Goal: Task Accomplishment & Management: Manage account settings

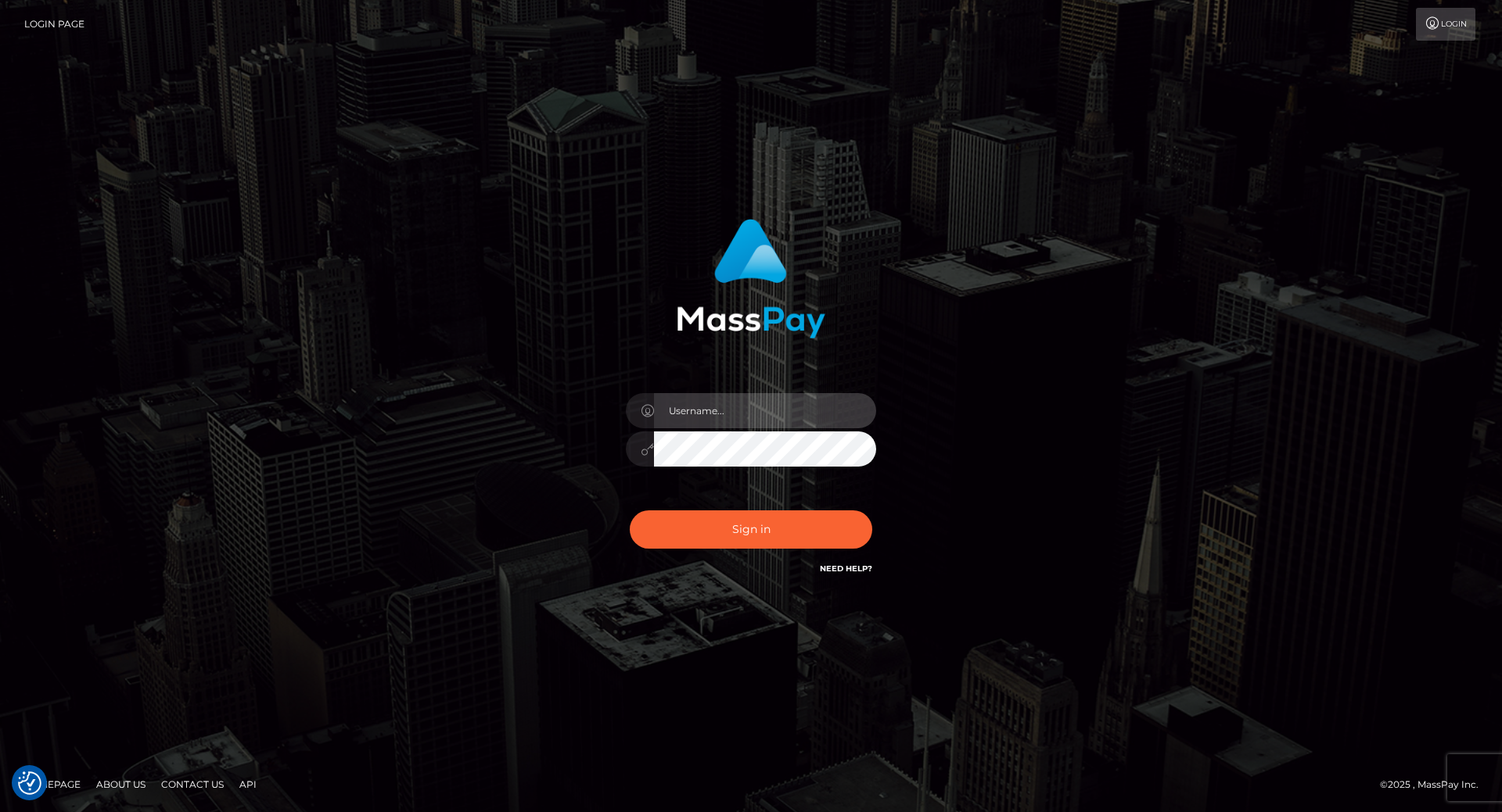
click at [717, 425] on input "text" at bounding box center [765, 410] width 223 height 35
type input "leslie.throne"
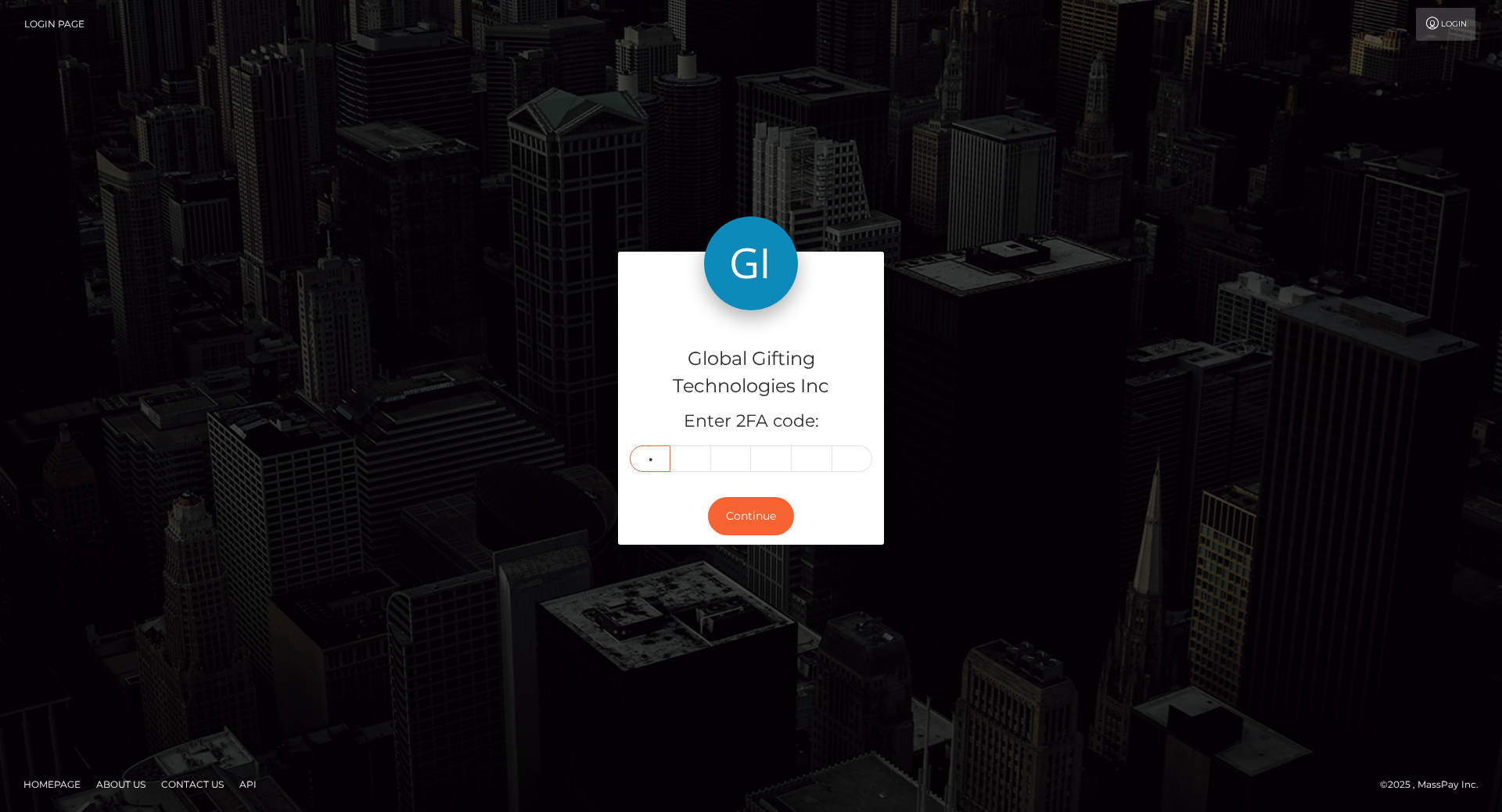
type input "7"
type input "2"
type input "4"
type input "5"
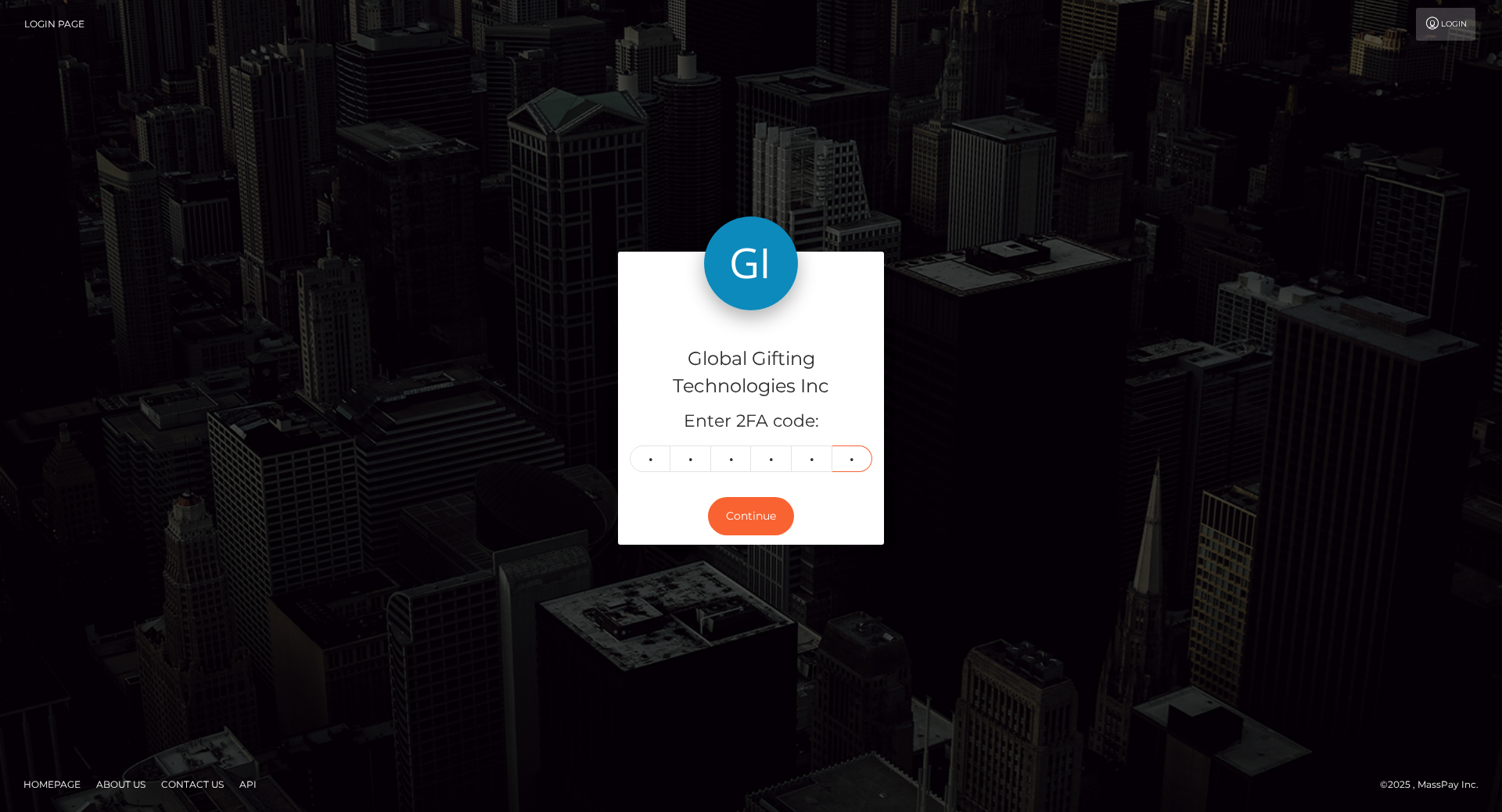
type input "1"
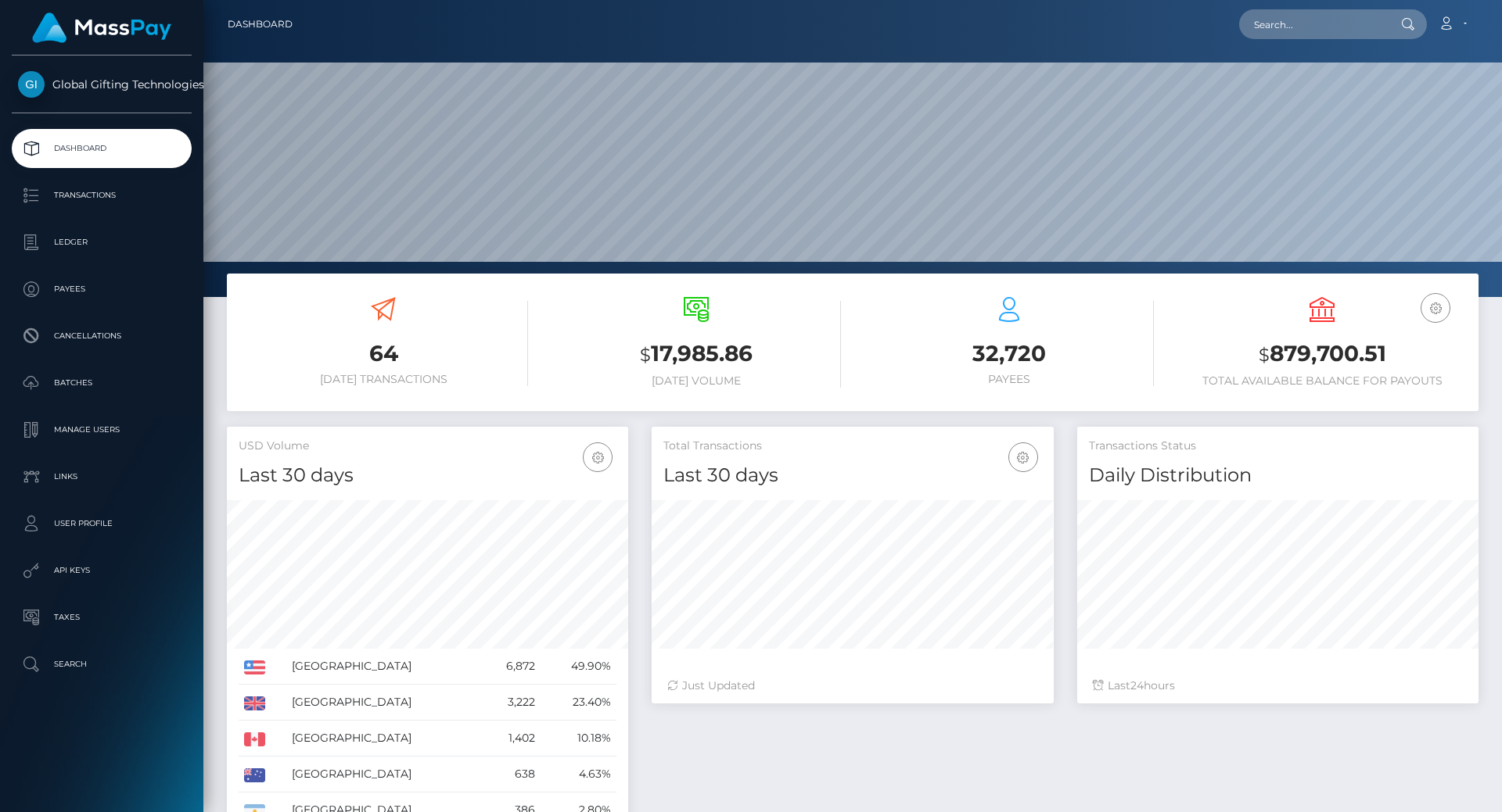
scroll to position [278, 402]
click at [1343, 359] on h3 "$ 879,700.51" at bounding box center [1322, 354] width 290 height 32
copy h3 "879,700.51"
